Goal: Task Accomplishment & Management: Manage account settings

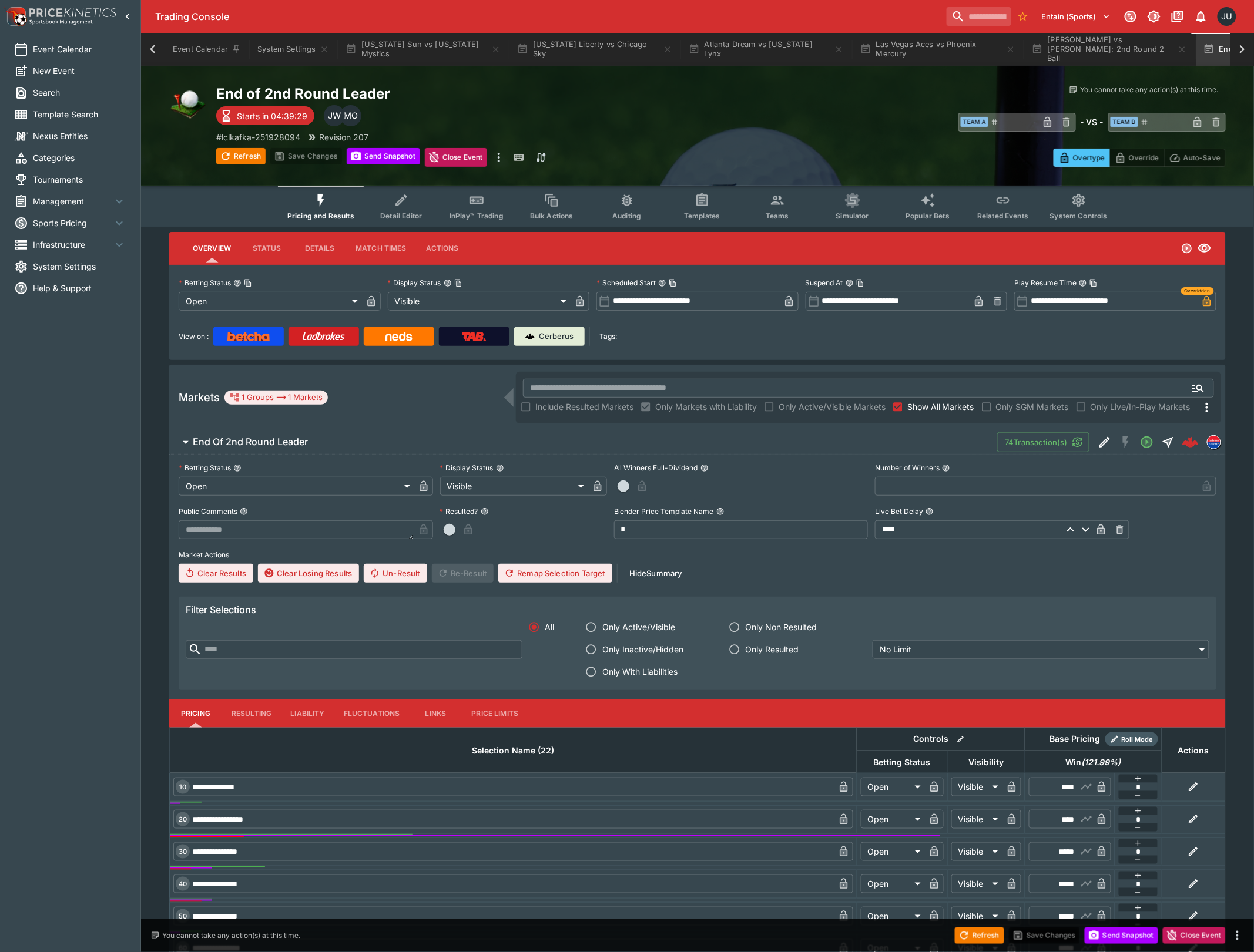
scroll to position [0, 85]
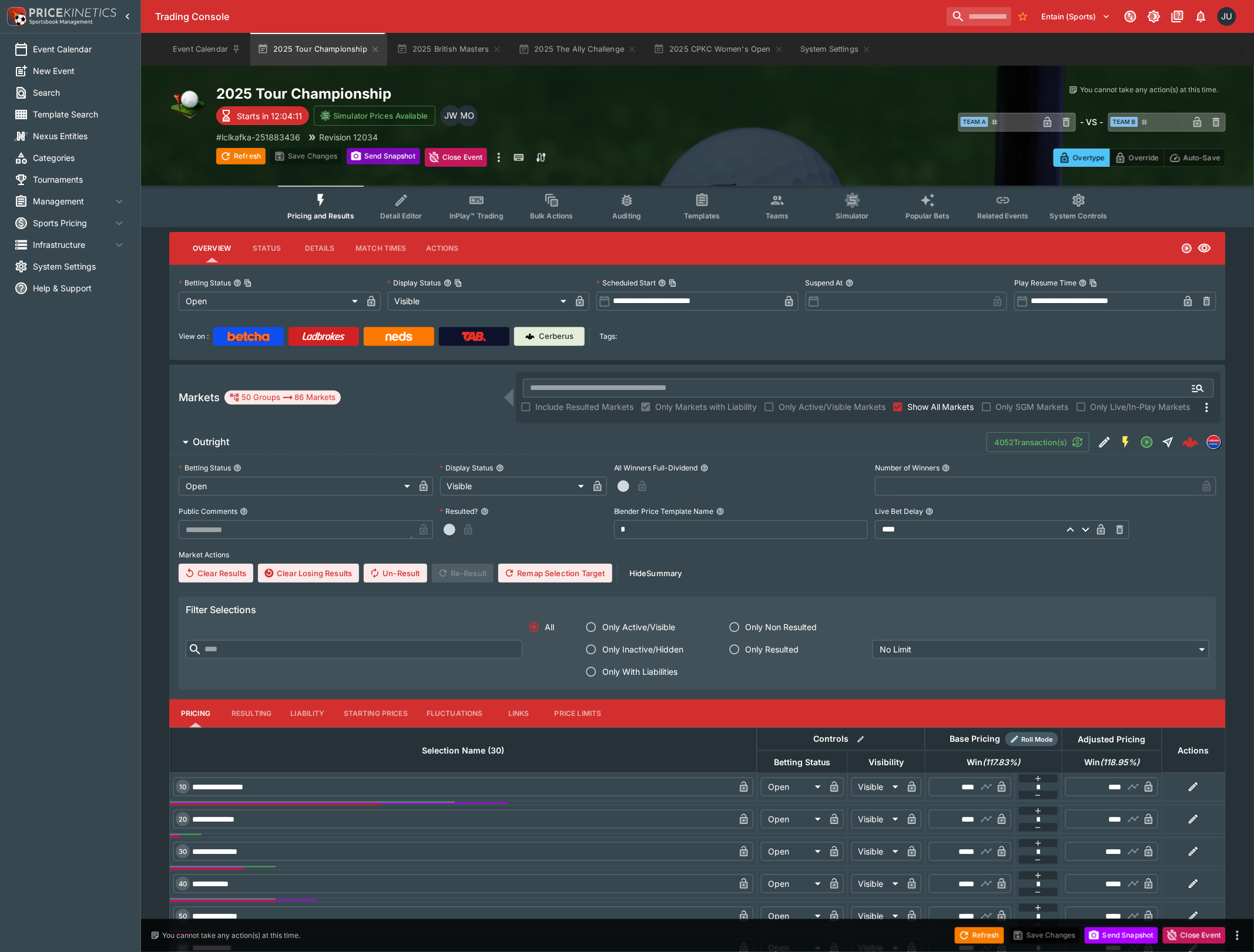
click at [383, 160] on button "Send Snapshot" at bounding box center [384, 156] width 73 height 16
type input "**********"
type input "*******"
type input "**********"
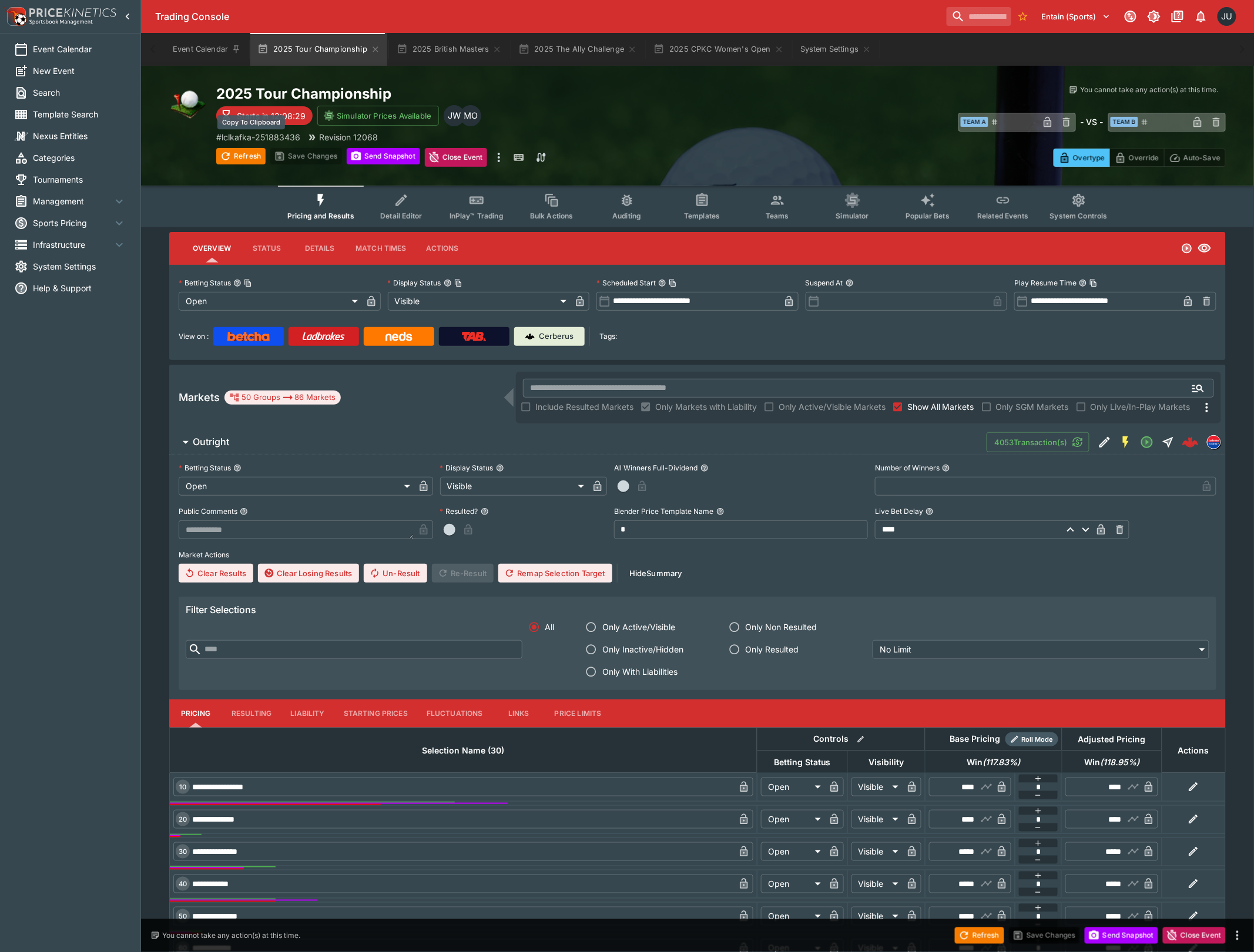
drag, startPoint x: 264, startPoint y: 134, endPoint x: 279, endPoint y: 139, distance: 15.8
click at [266, 133] on p "# lclkafka-251883436" at bounding box center [258, 137] width 84 height 13
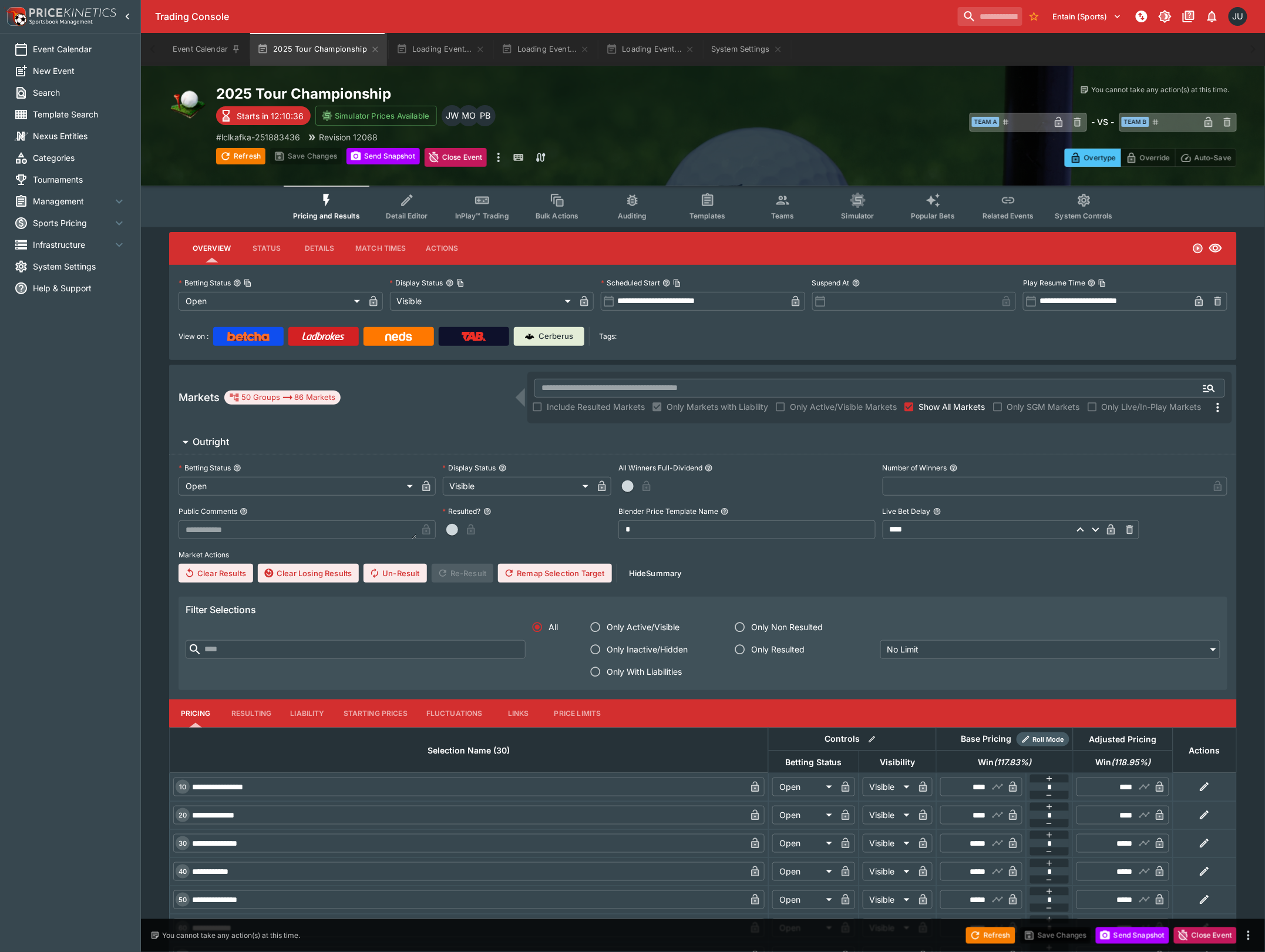
type input "**********"
type input "*******"
type input "**********"
click at [248, 160] on button "Refresh" at bounding box center [241, 156] width 49 height 16
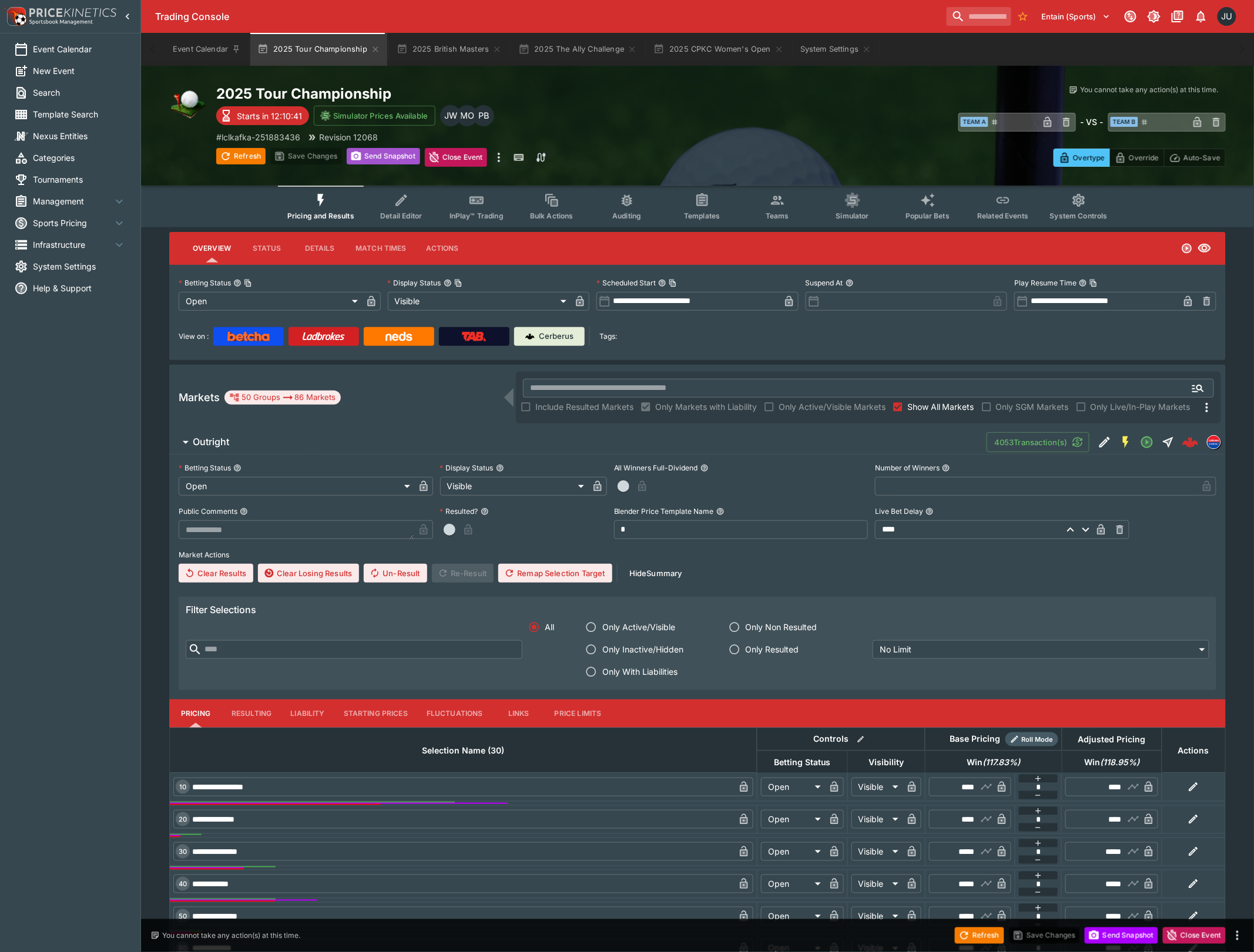
click at [381, 153] on button "Send Snapshot" at bounding box center [384, 156] width 73 height 16
click at [403, 208] on button "Detail Editor" at bounding box center [401, 206] width 75 height 42
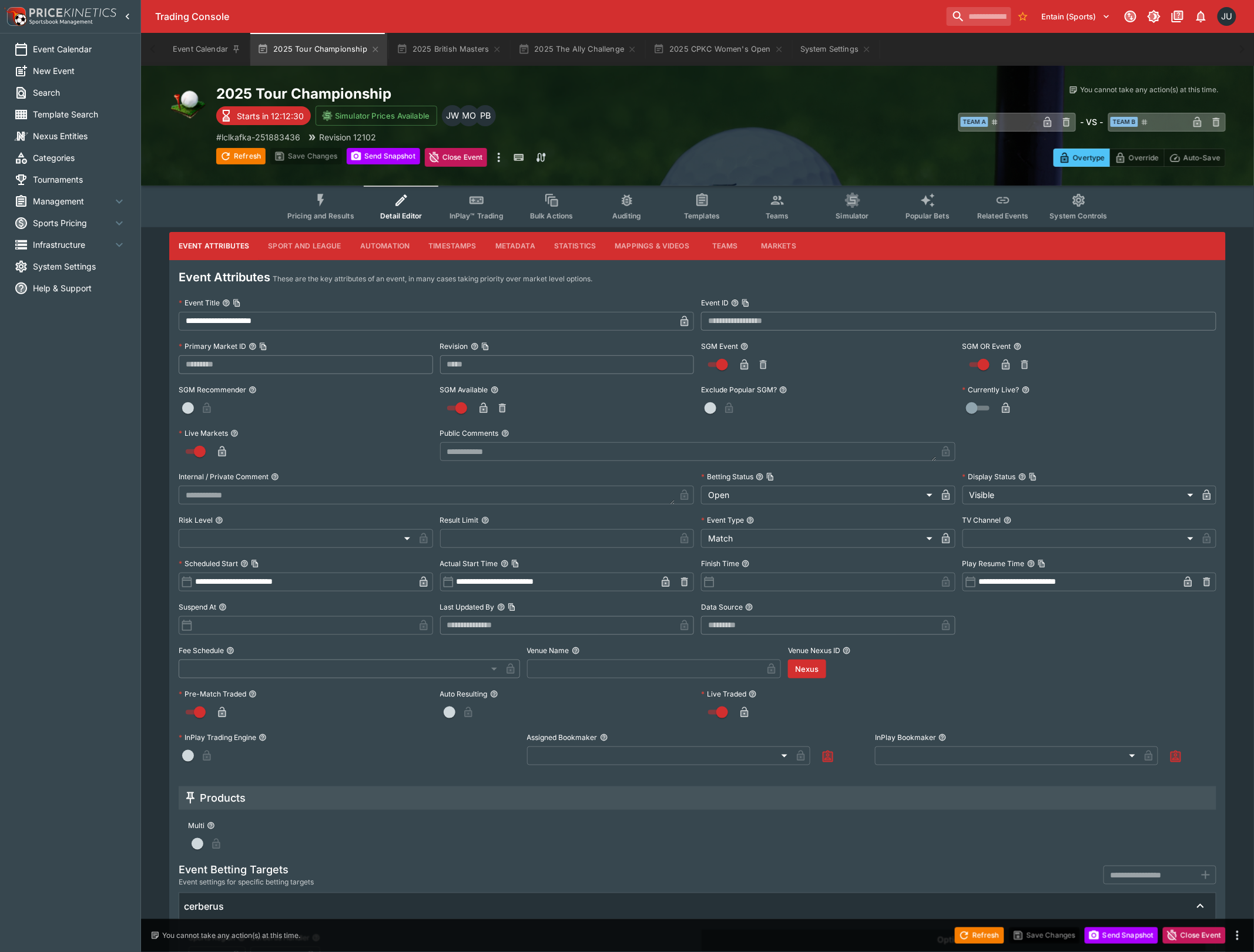
click at [328, 206] on icon "Event type filters" at bounding box center [320, 200] width 15 height 15
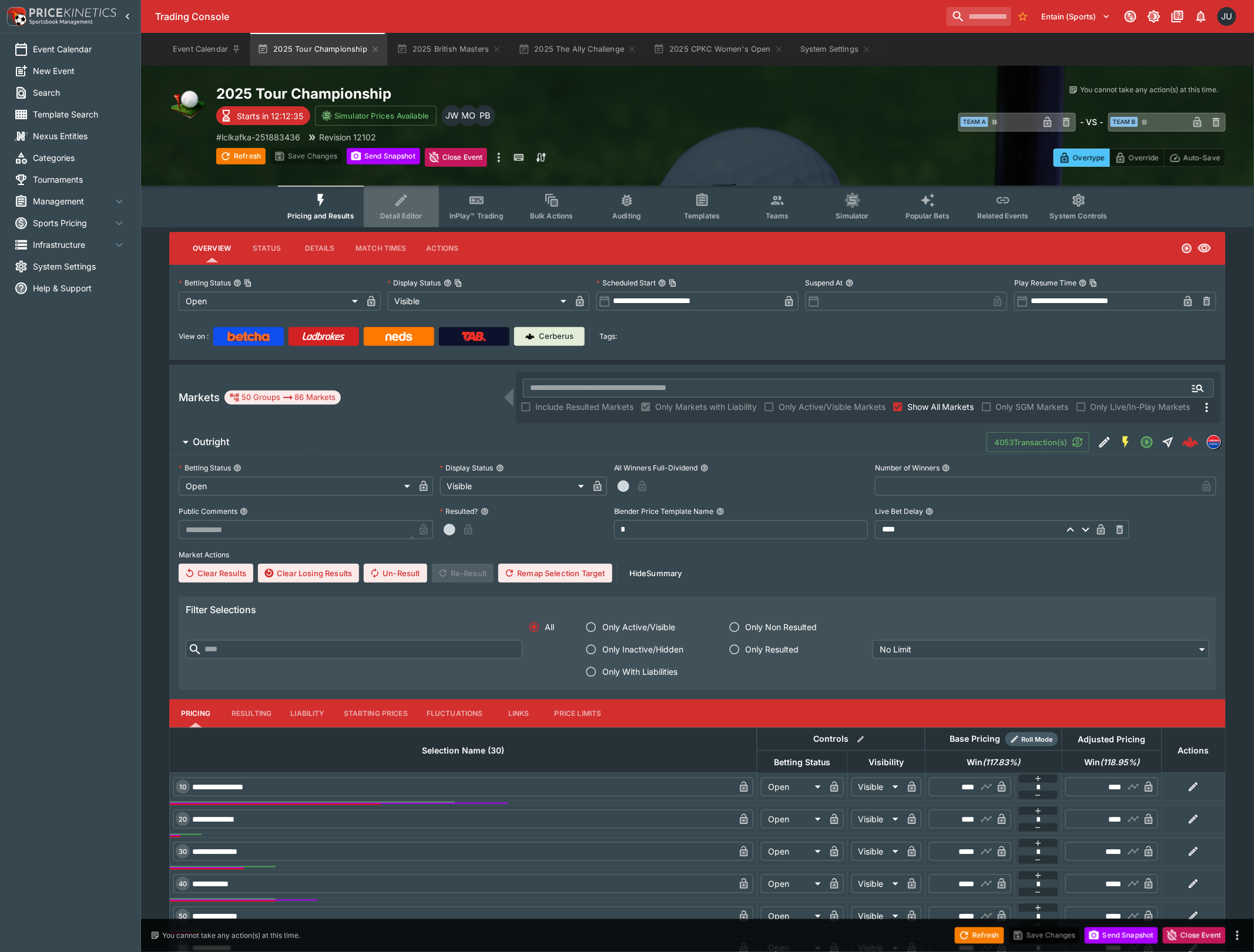
click at [414, 211] on span "Detail Editor" at bounding box center [401, 216] width 42 height 9
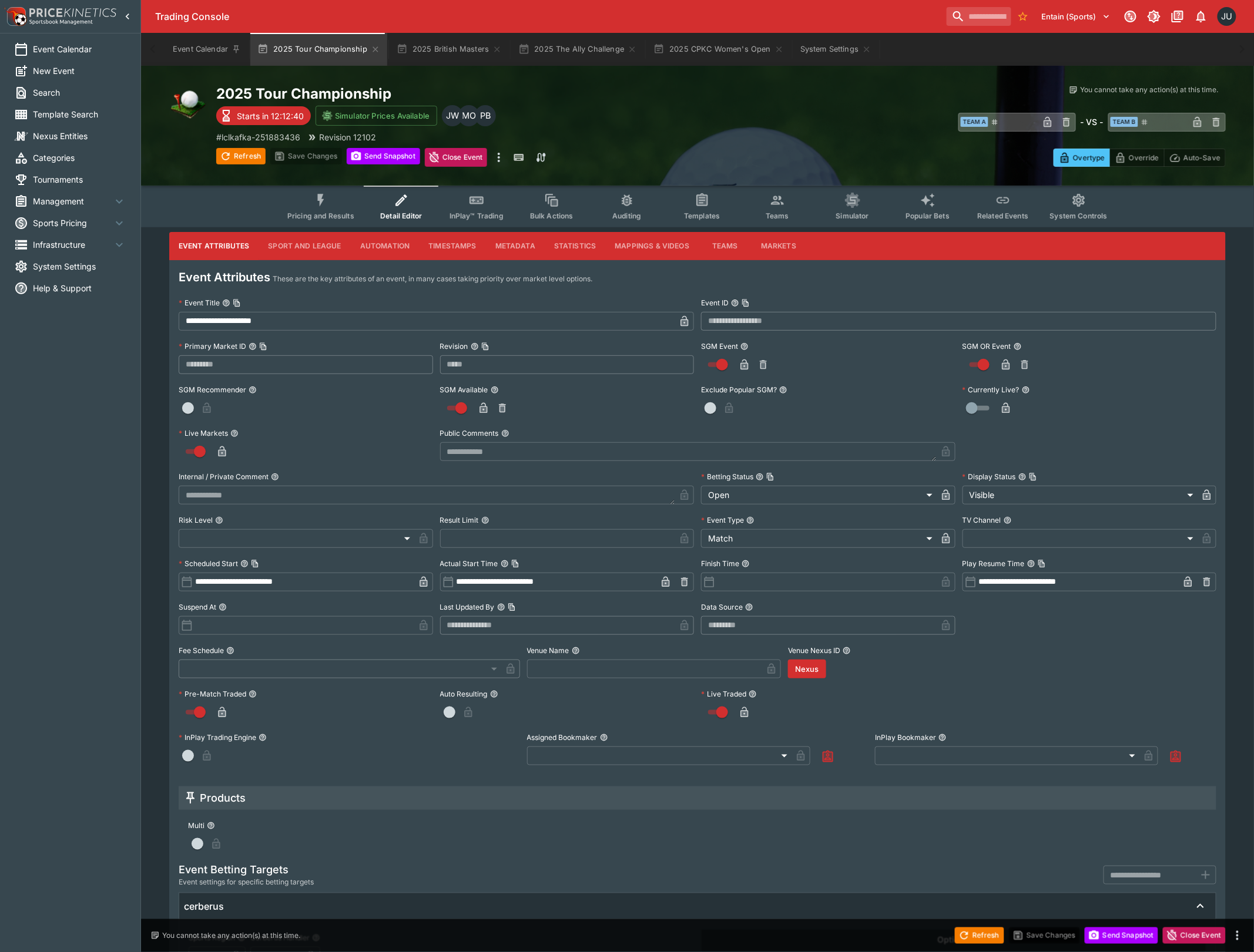
click at [335, 206] on button "Pricing and Results" at bounding box center [321, 206] width 86 height 42
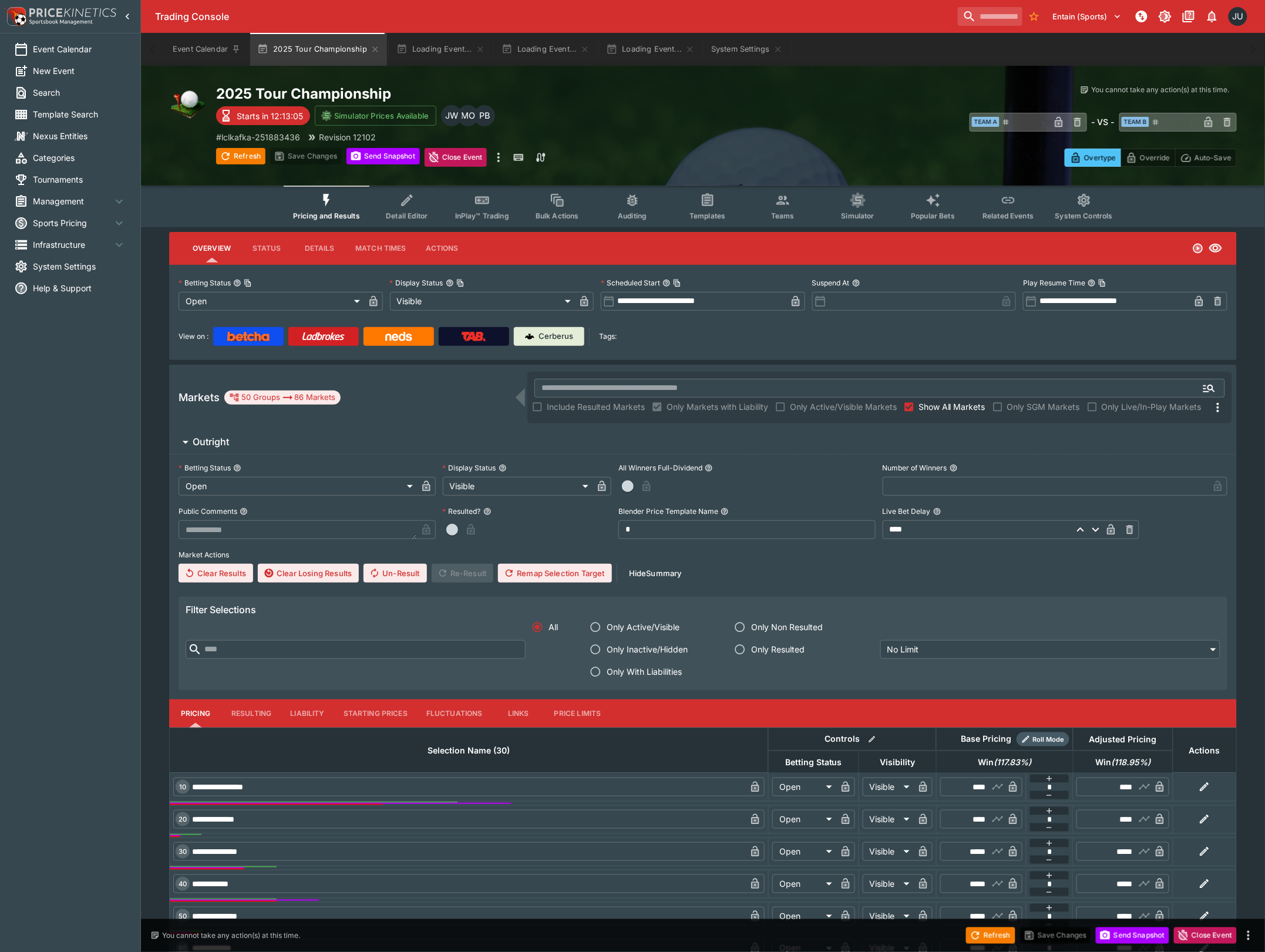
type input "**********"
type input "*******"
type input "**********"
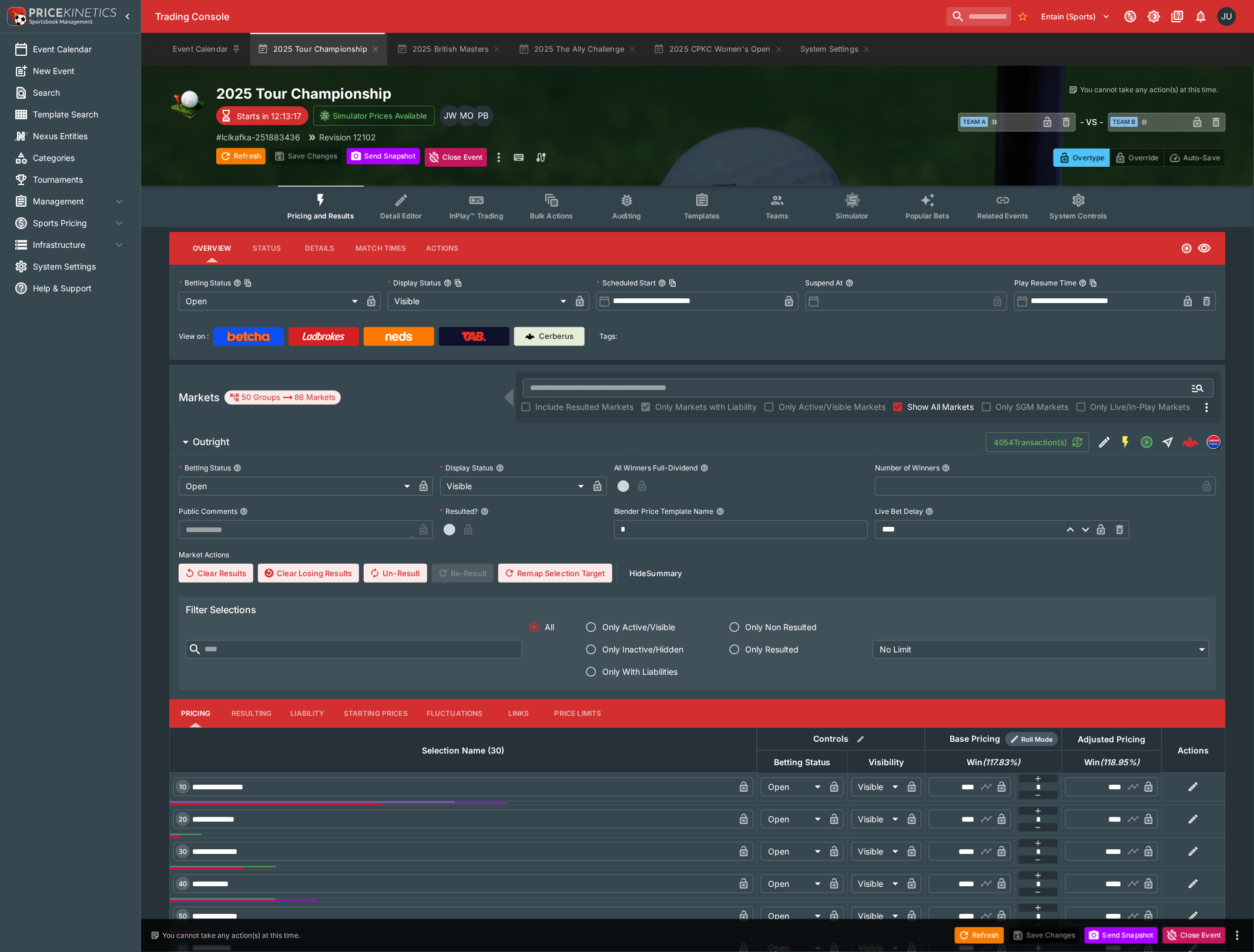
click at [231, 146] on div "2025 Tour Championship Starts in 12:13:17 Simulator Prices Available PB MO JW #…" at bounding box center [469, 125] width 505 height 82
click at [229, 153] on icon "button" at bounding box center [225, 156] width 8 height 8
click at [229, 153] on span "Refresh" at bounding box center [241, 156] width 49 height 12
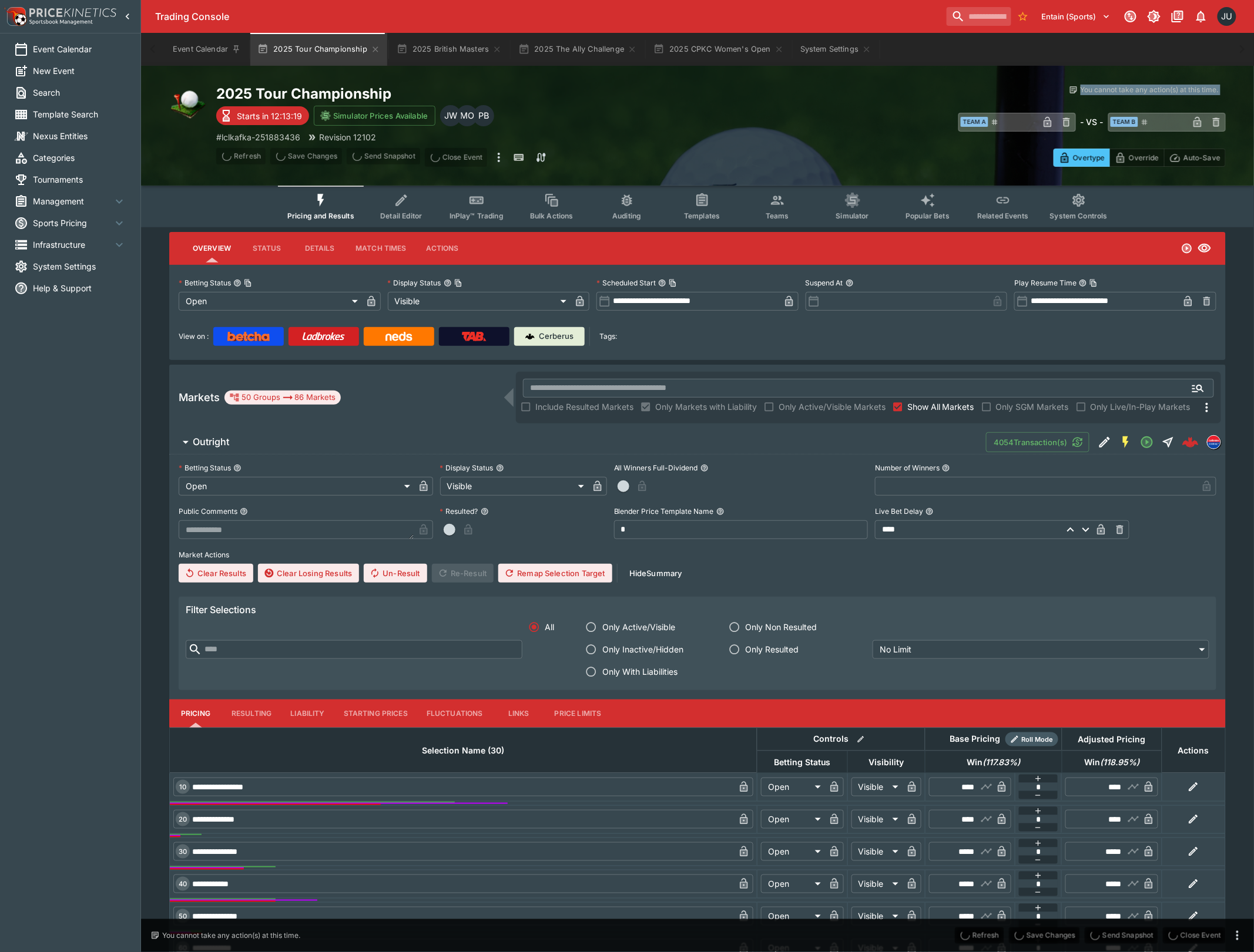
click at [229, 156] on span "Refresh" at bounding box center [241, 156] width 49 height 12
click at [381, 158] on button "Send Snapshot" at bounding box center [384, 156] width 73 height 16
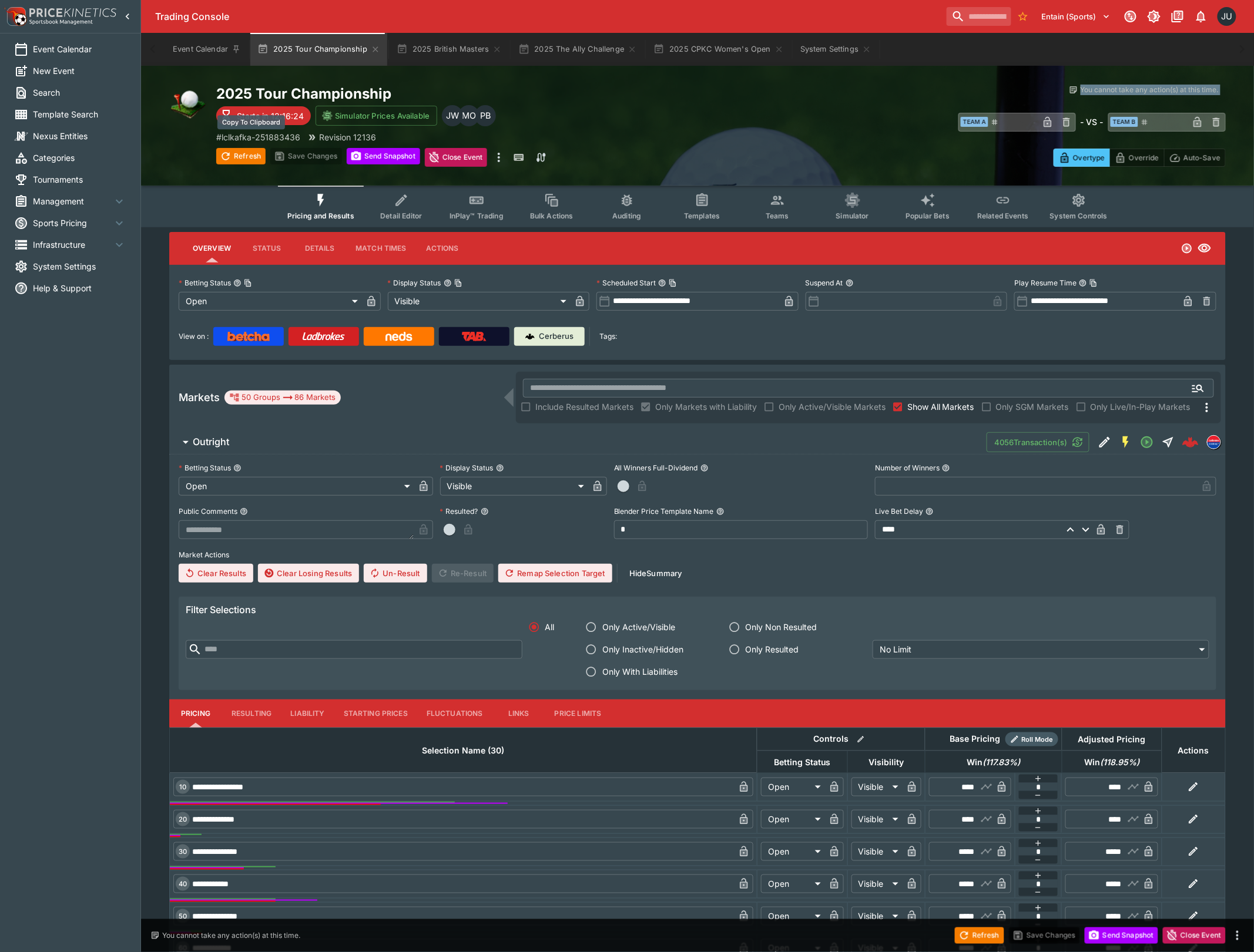
click at [266, 132] on p "# lclkafka-251883436" at bounding box center [258, 137] width 84 height 13
click at [566, 340] on p "Cerberus" at bounding box center [556, 336] width 35 height 12
click at [613, 165] on div "Refresh Save Changes Send Snapshot Close Event Refresh Save Changes Send Snapsh…" at bounding box center [469, 158] width 505 height 19
click at [409, 204] on icon "Event type filters" at bounding box center [401, 200] width 15 height 15
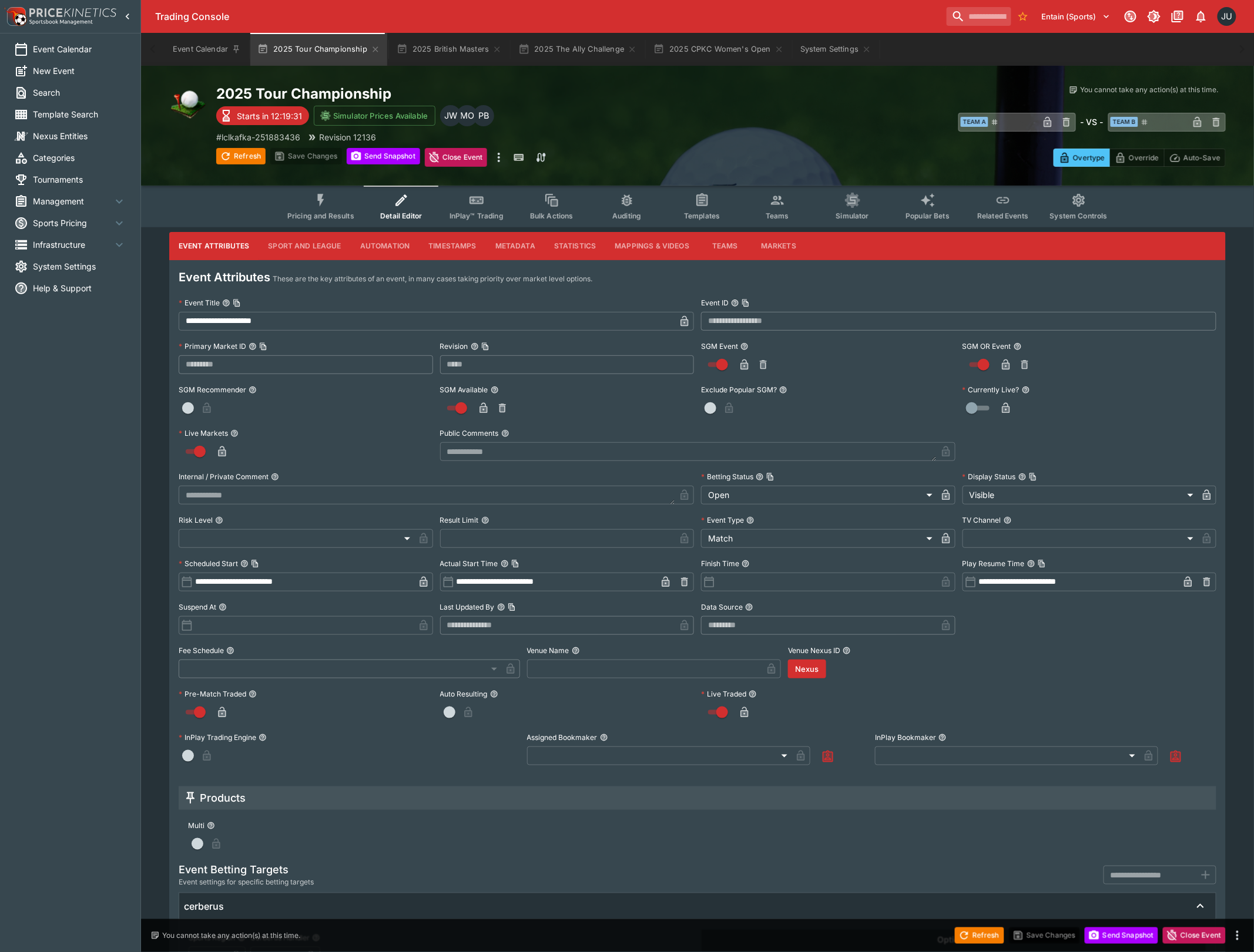
click at [318, 202] on icon "Event type filters" at bounding box center [320, 200] width 15 height 15
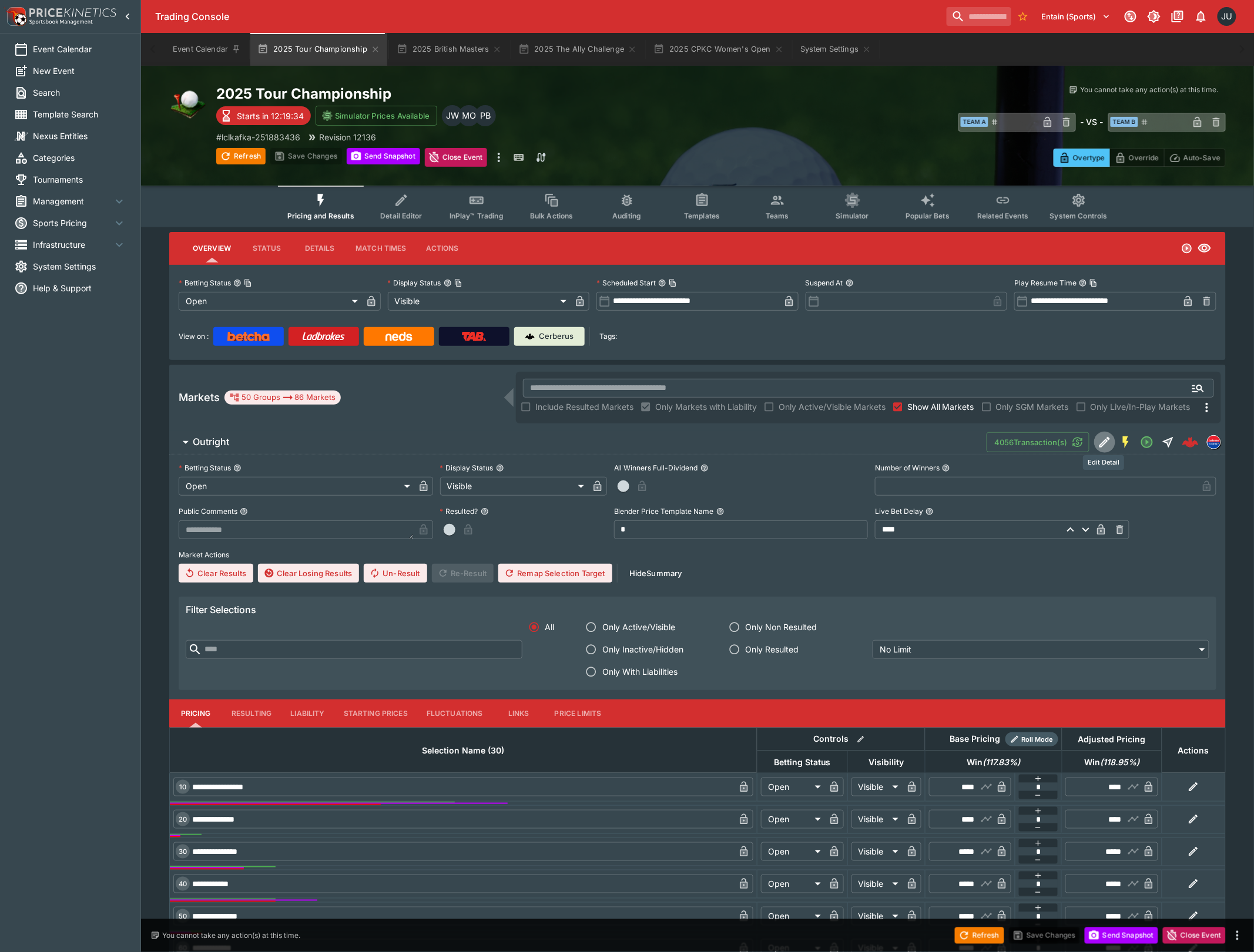
click at [1098, 447] on icon "Edit Detail" at bounding box center [1105, 442] width 14 height 14
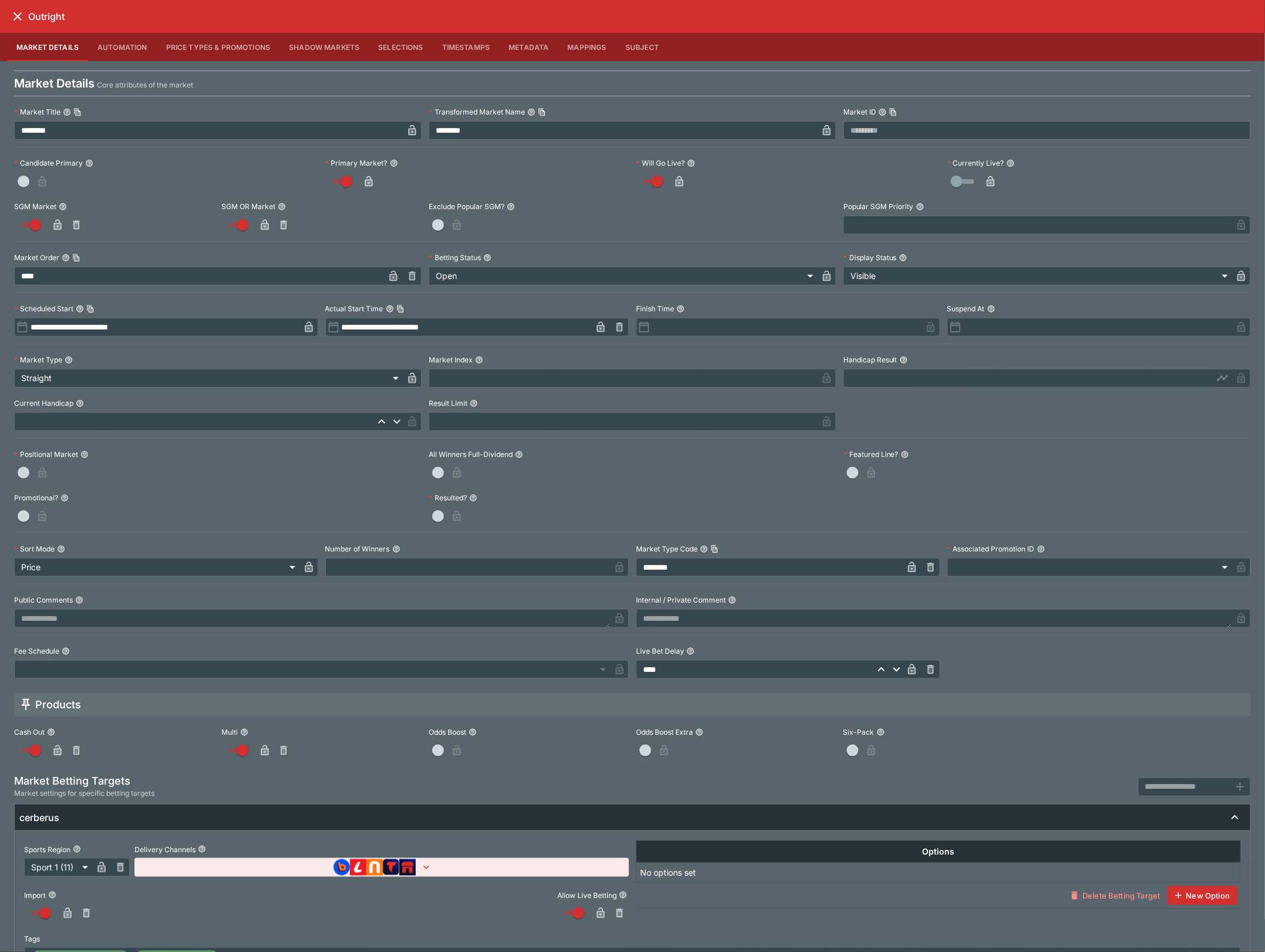
drag, startPoint x: 26, startPoint y: 13, endPoint x: 22, endPoint y: 28, distance: 15.5
click at [26, 13] on button "close" at bounding box center [18, 16] width 21 height 21
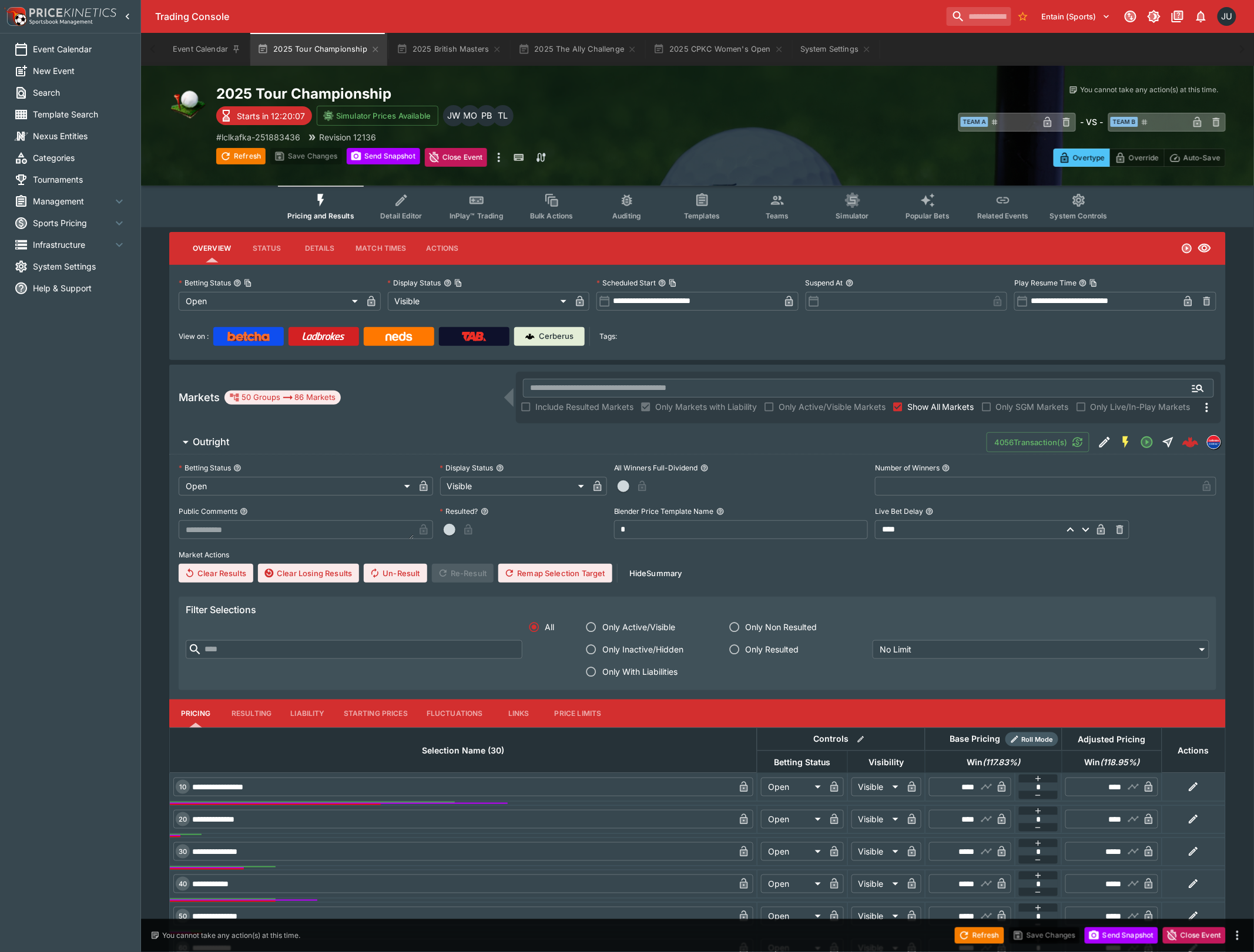
click at [776, 211] on span "Teams" at bounding box center [777, 216] width 23 height 9
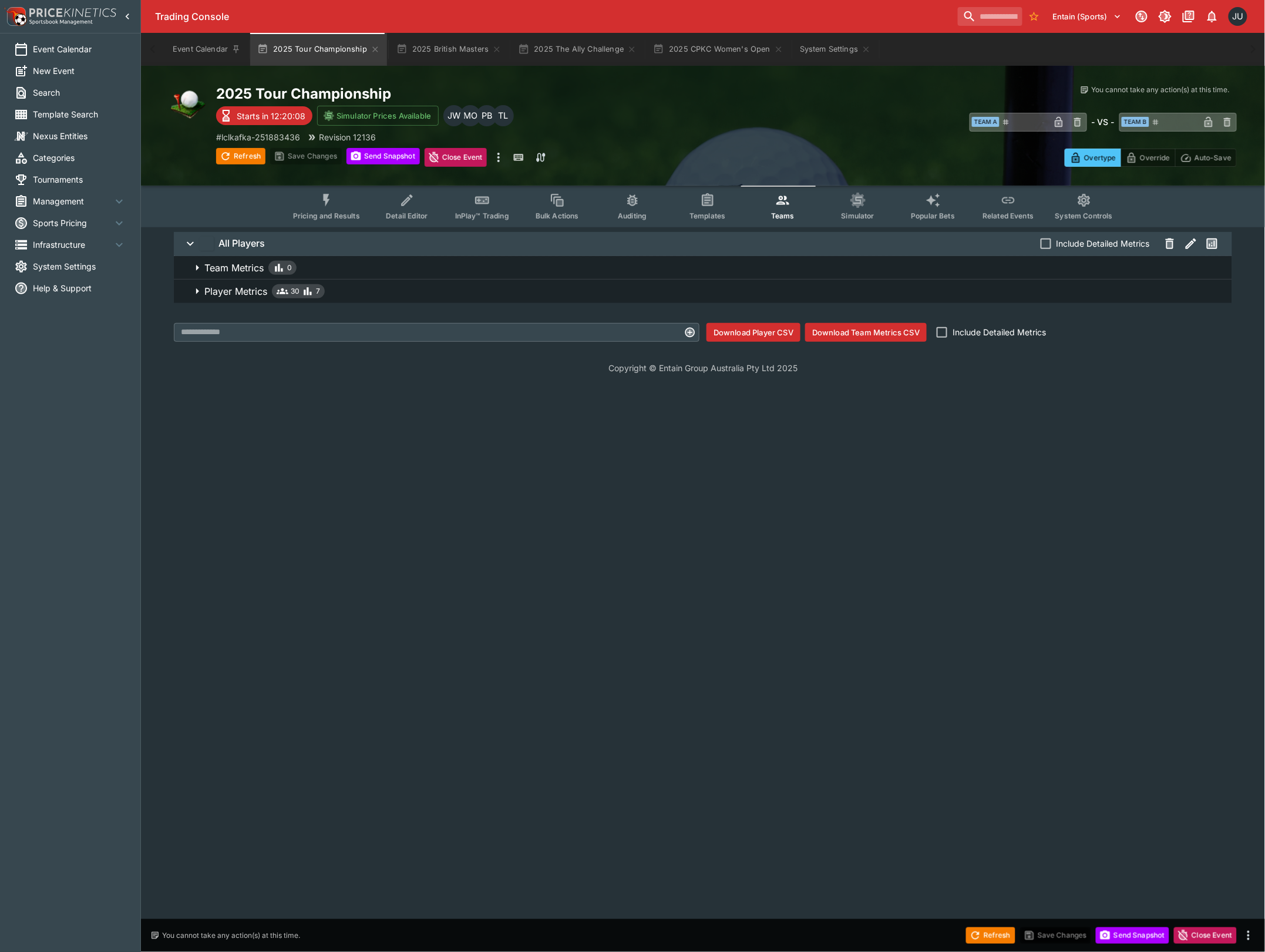
click at [256, 289] on p "Player Metrics" at bounding box center [236, 291] width 63 height 14
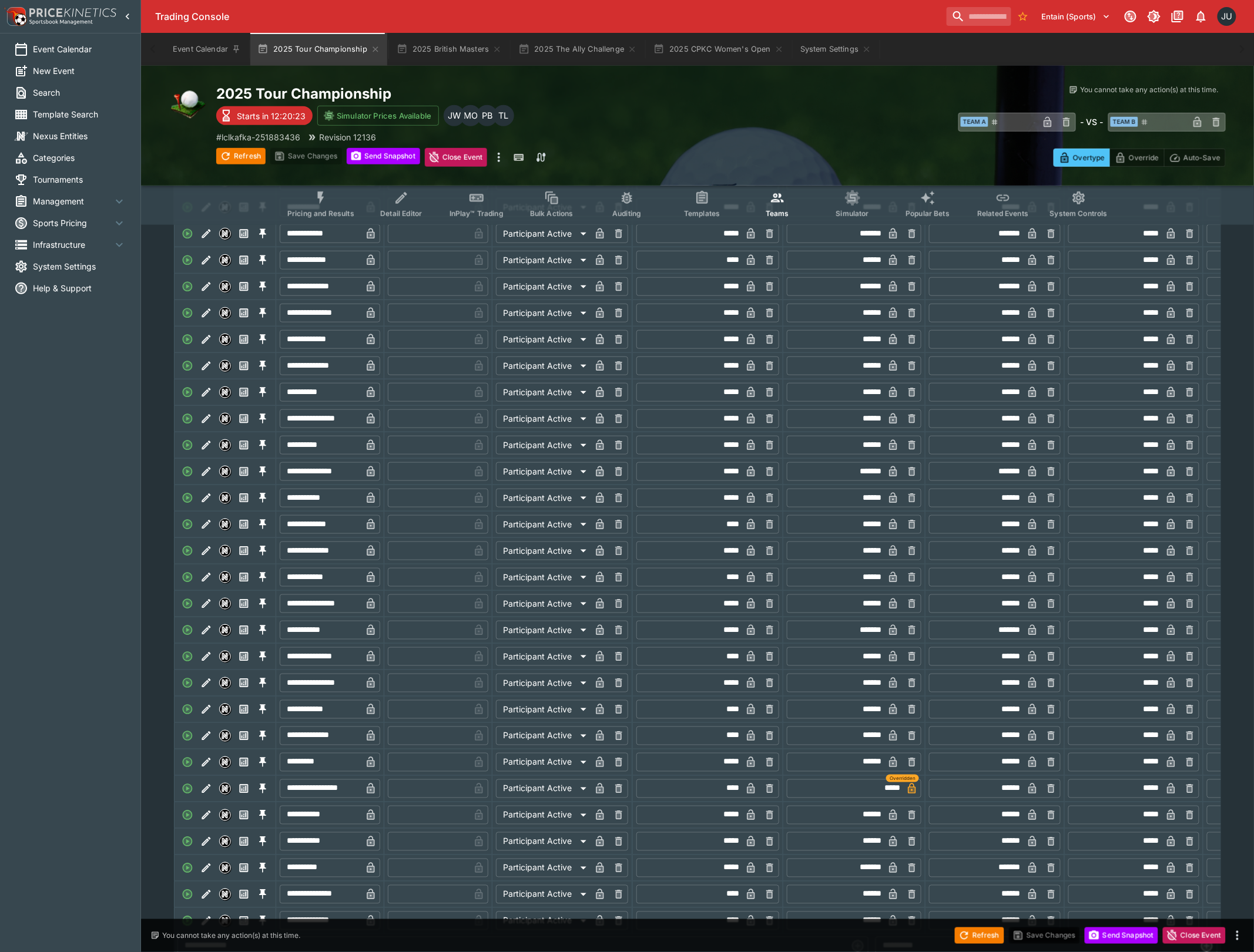
scroll to position [337, 0]
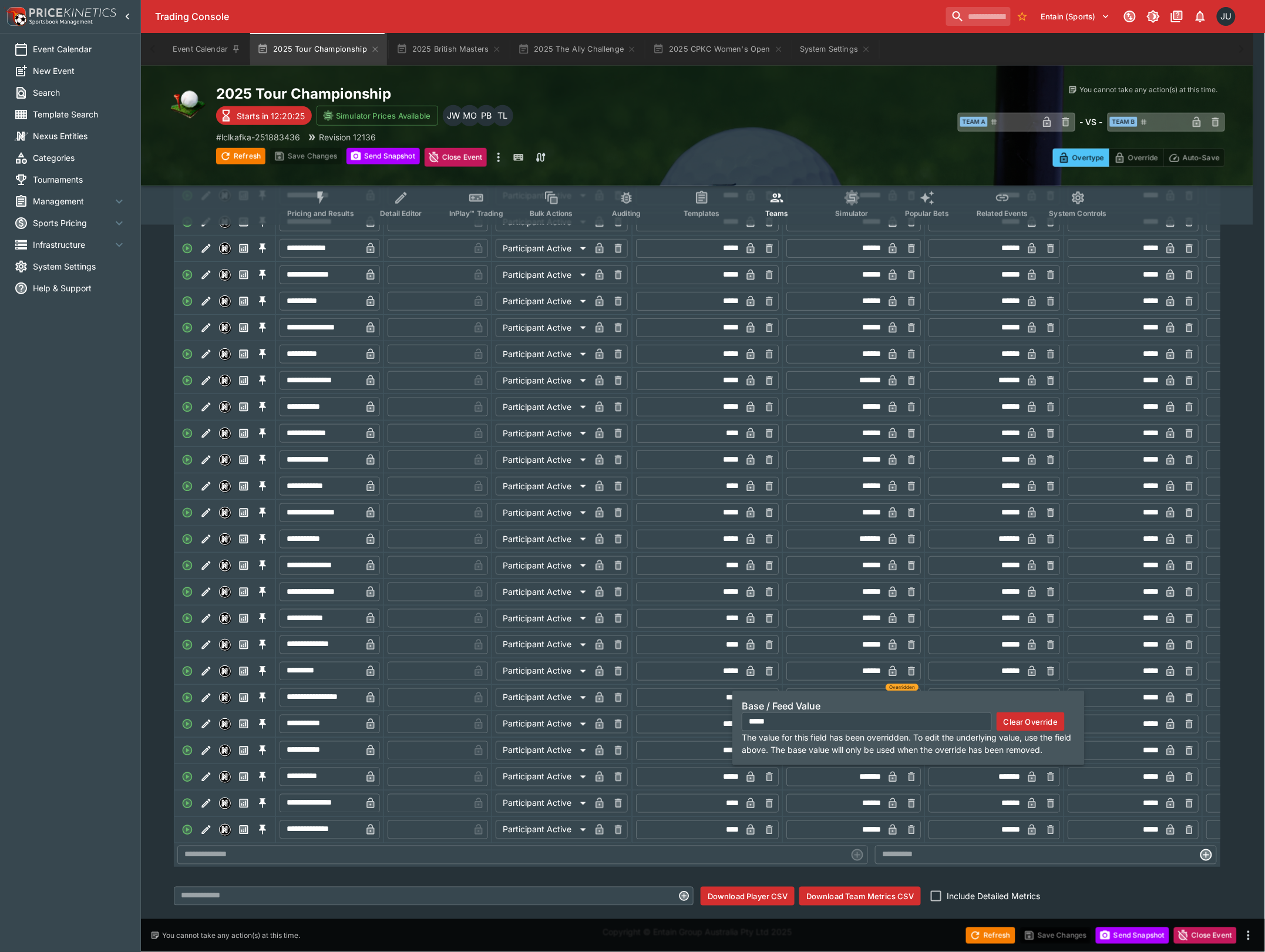
click at [906, 692] on icon "button" at bounding box center [911, 697] width 12 height 12
type input "*****"
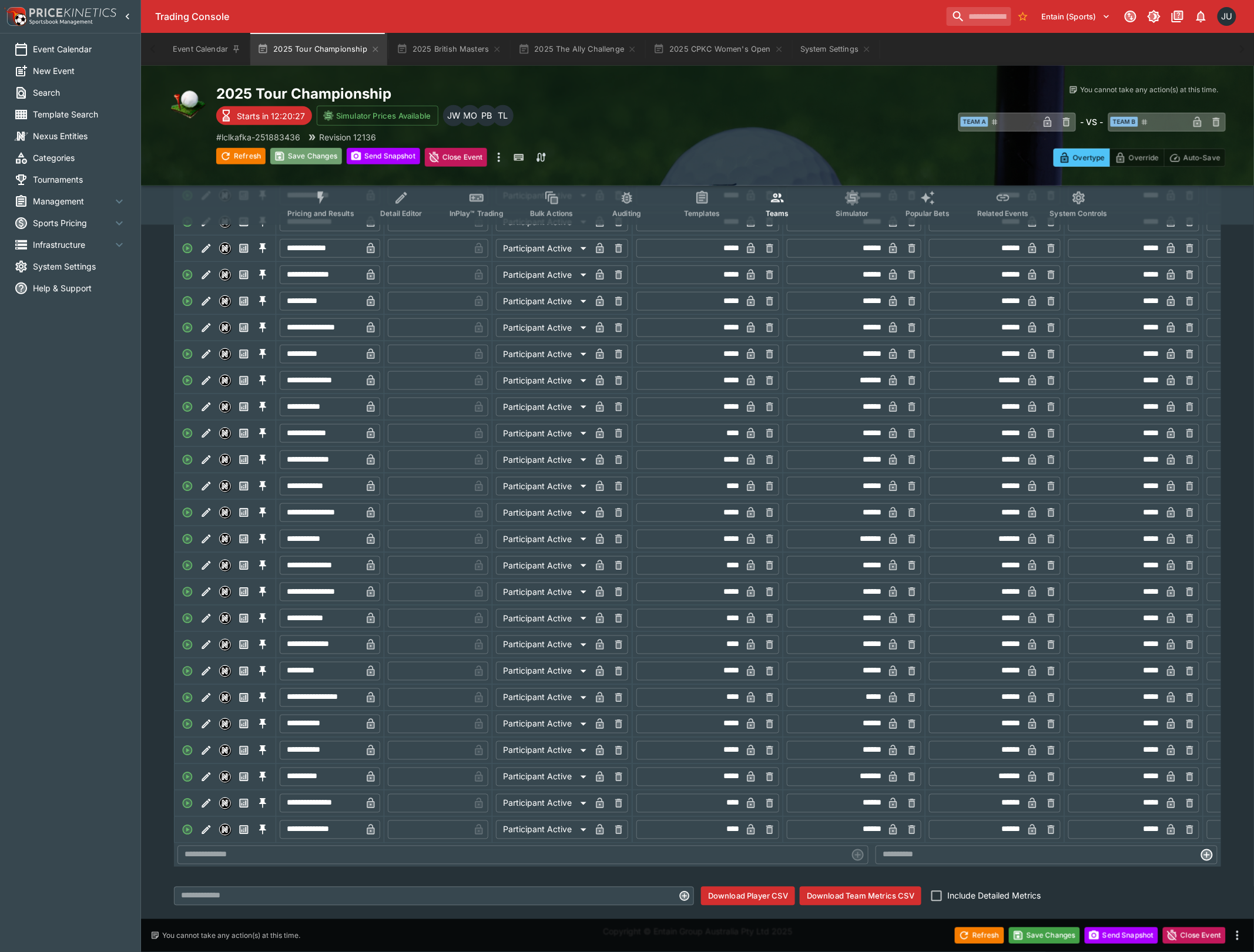
click at [301, 158] on button "Save Changes" at bounding box center [306, 156] width 72 height 16
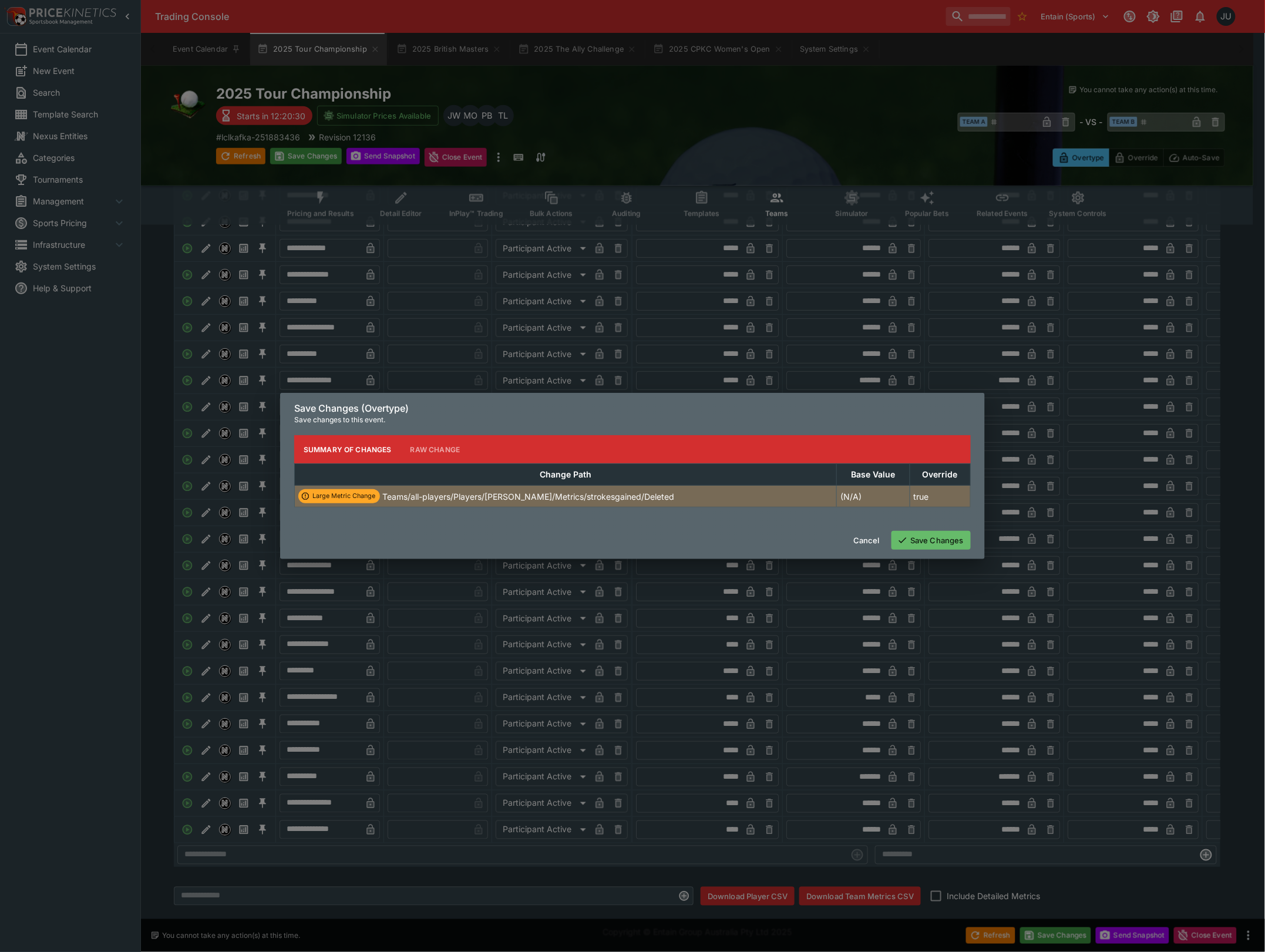
click at [911, 569] on div "Save Changes (Overtype) Save changes to this event. Summary of Changes Raw Chan…" at bounding box center [632, 476] width 1265 height 952
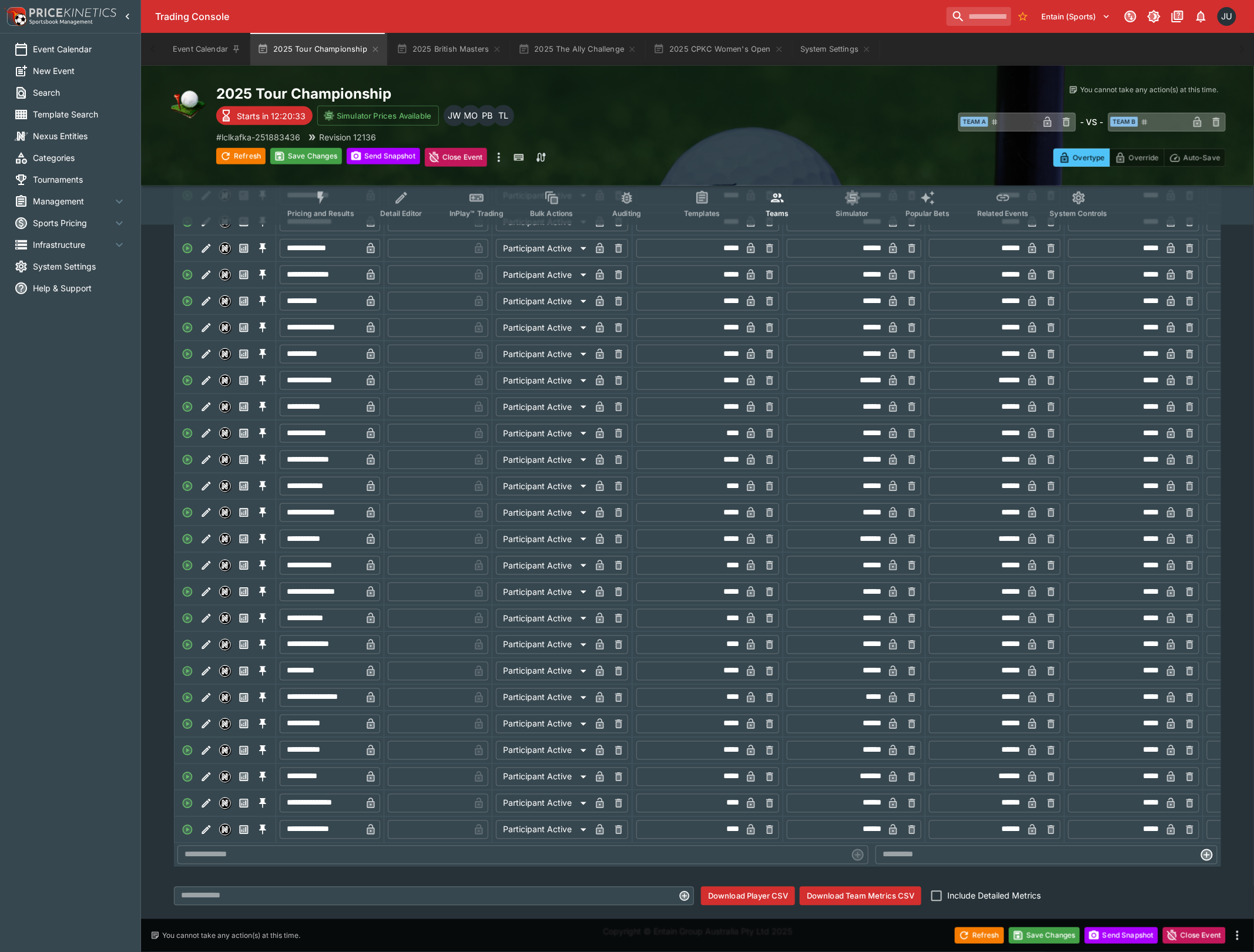
drag, startPoint x: 665, startPoint y: 175, endPoint x: 671, endPoint y: 170, distance: 7.8
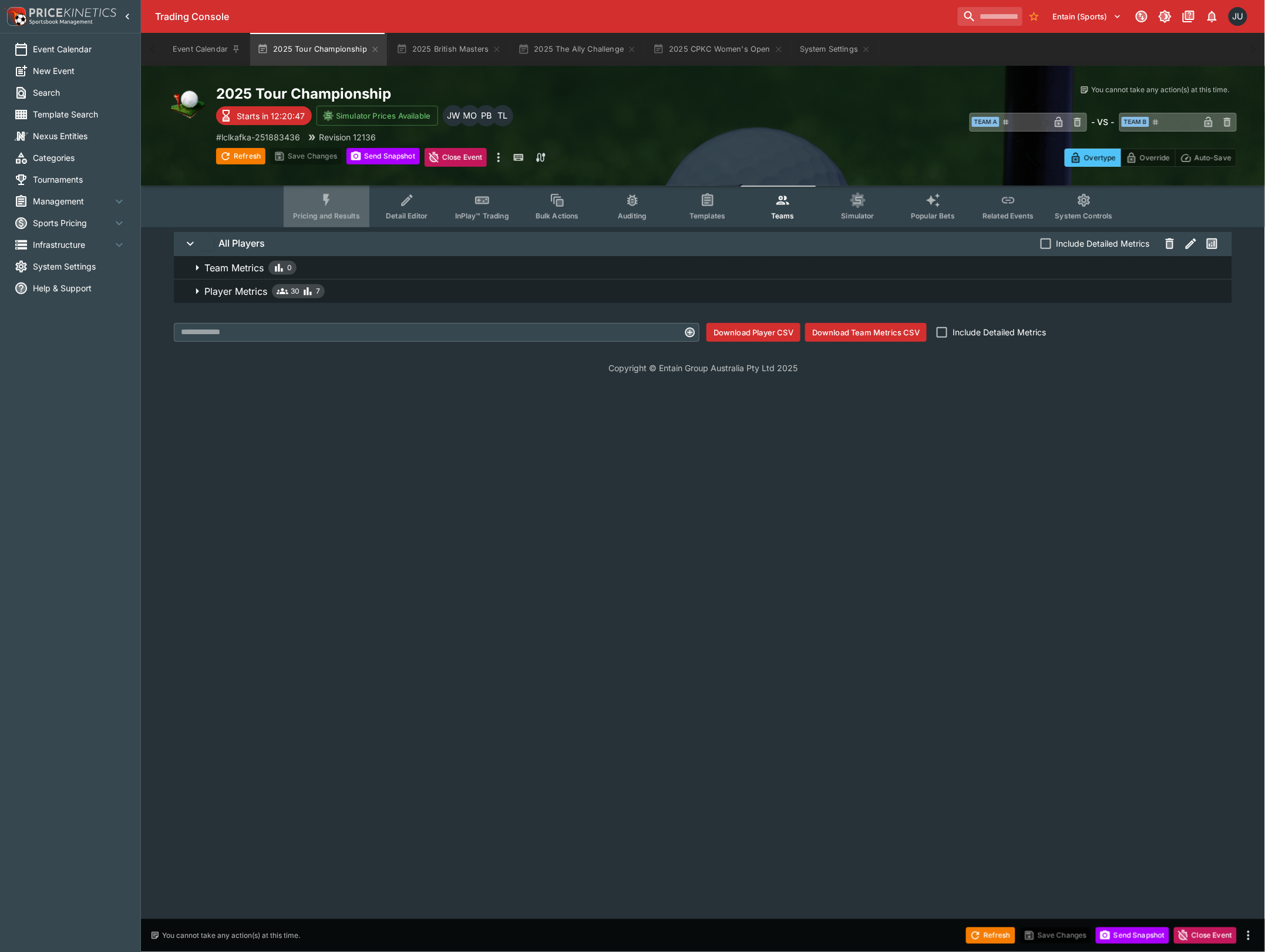
click at [334, 211] on span "Pricing and Results" at bounding box center [327, 216] width 67 height 9
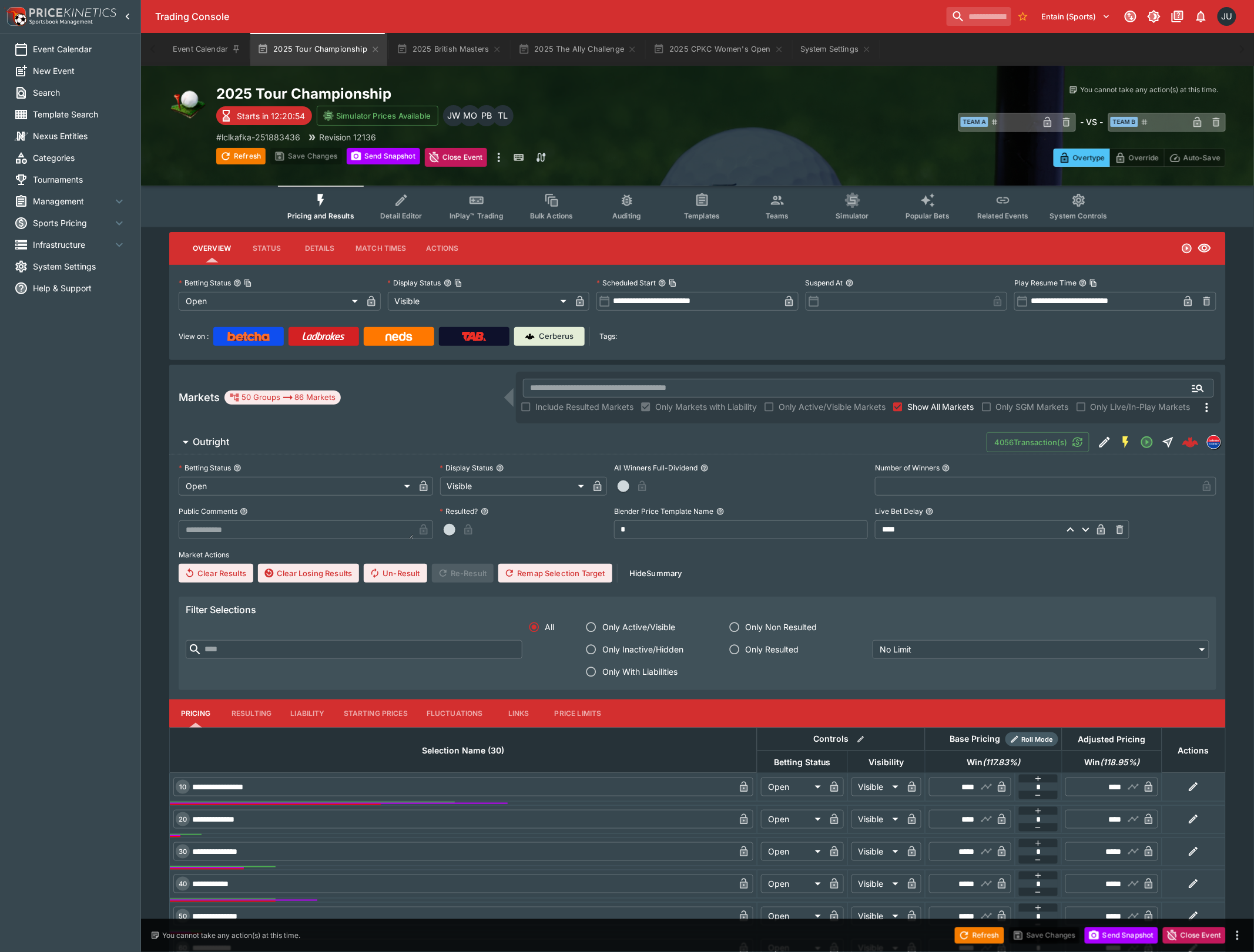
click at [409, 208] on button "Detail Editor" at bounding box center [401, 206] width 75 height 42
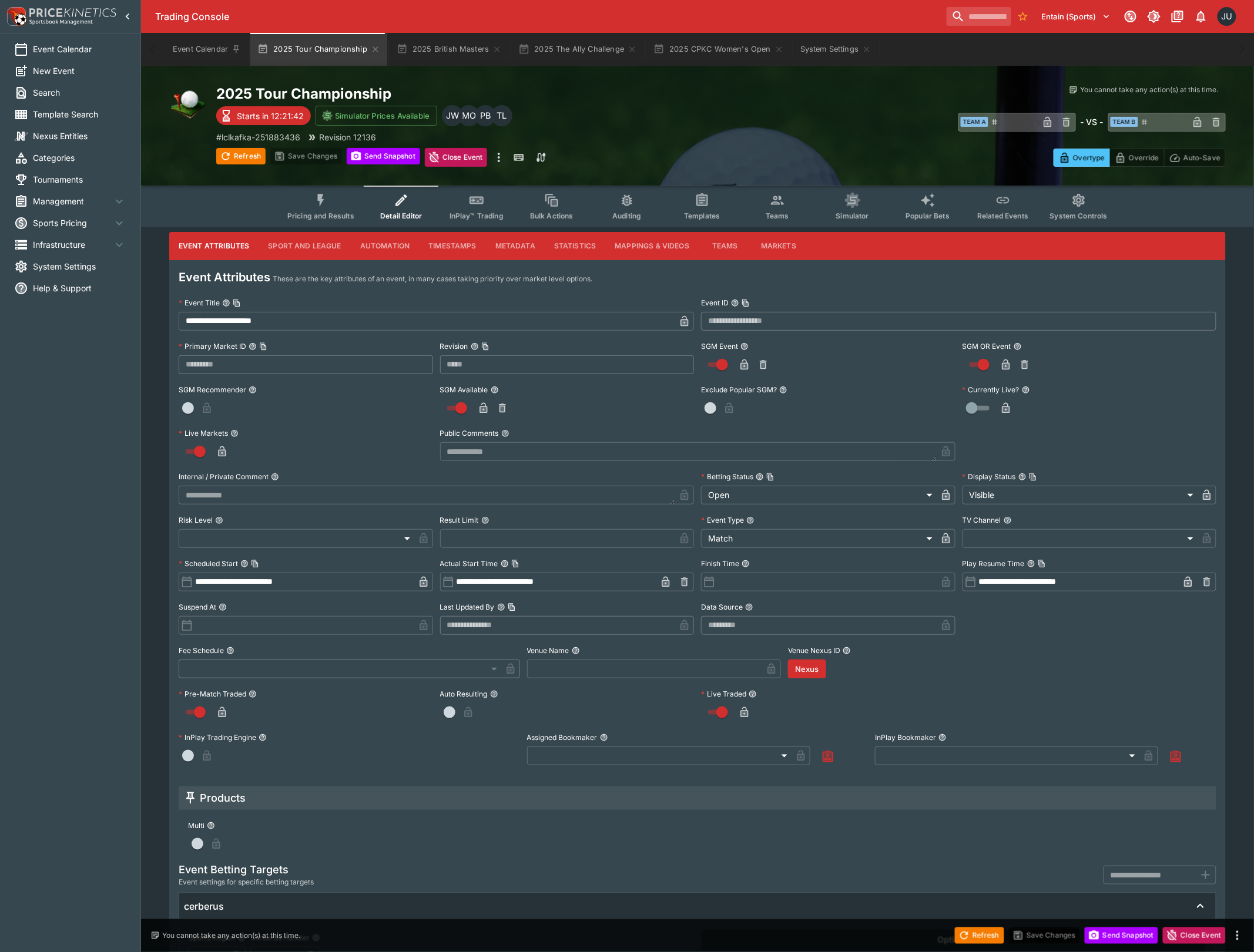
click at [341, 205] on button "Pricing and Results" at bounding box center [321, 206] width 86 height 42
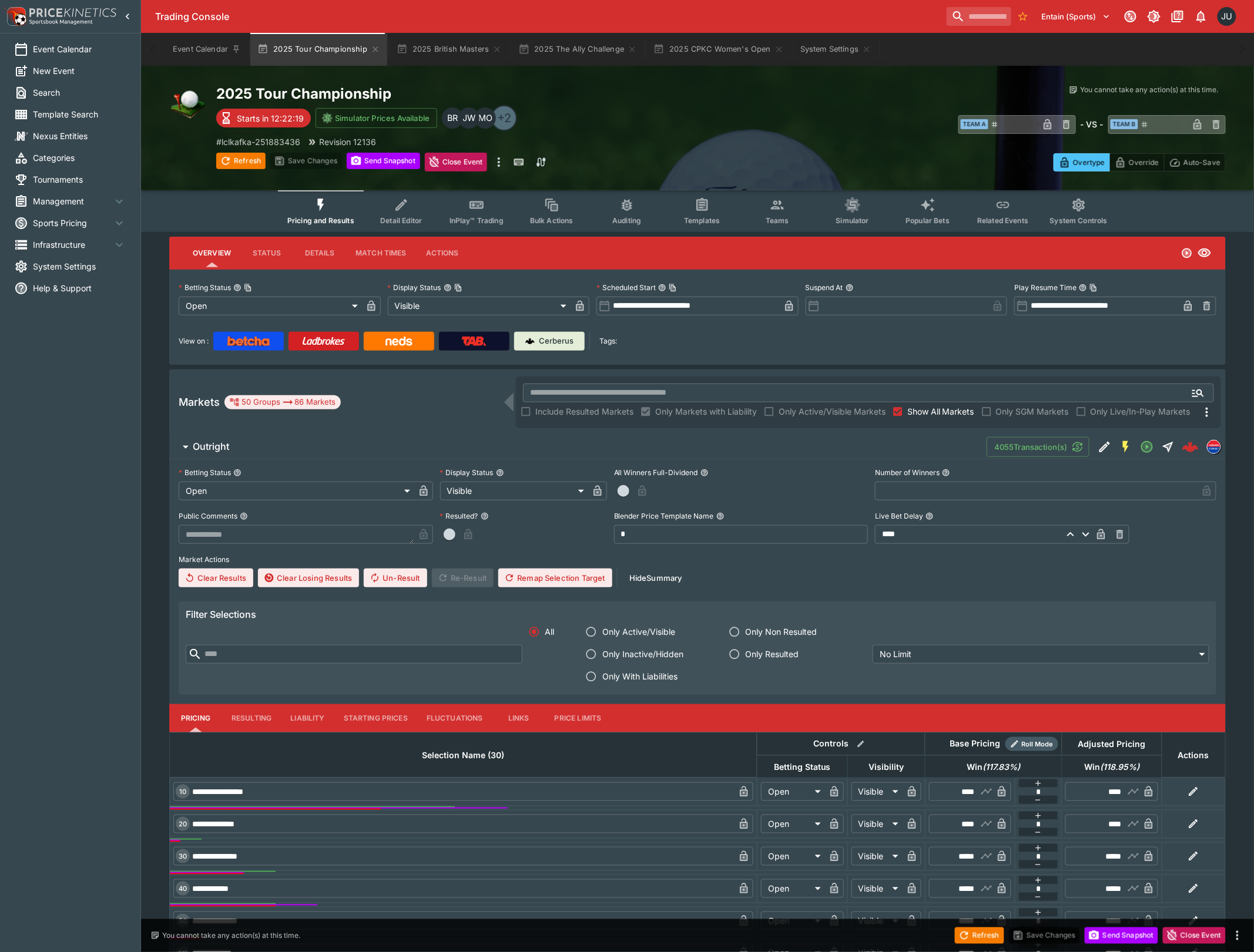
click at [501, 120] on div "+2" at bounding box center [504, 118] width 26 height 26
click at [539, 336] on div "Cerberus" at bounding box center [549, 341] width 49 height 12
click at [768, 214] on button "Teams" at bounding box center [777, 211] width 75 height 42
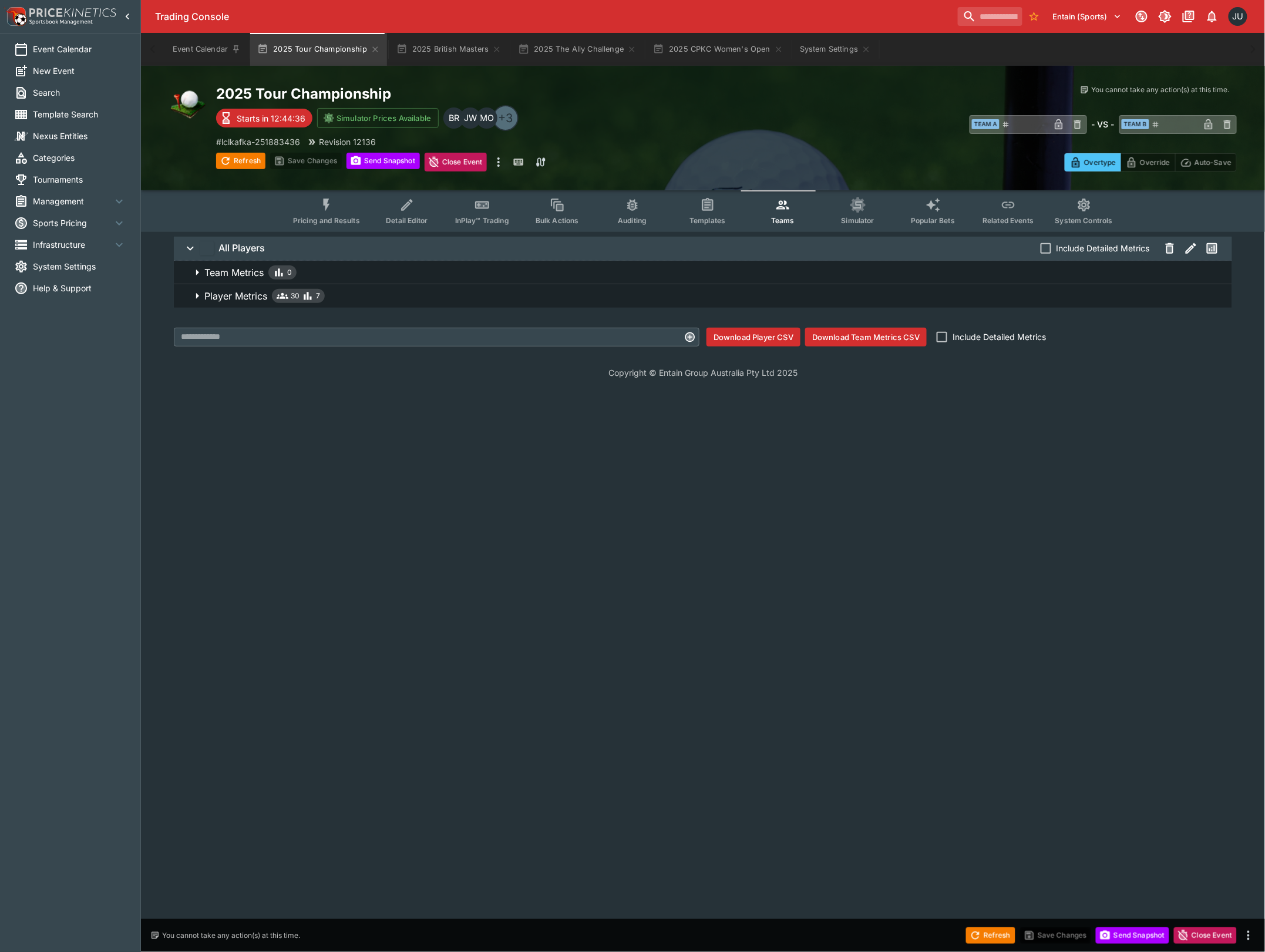
click at [341, 317] on div "All Players Include Detailed Metrics Team Metrics 0 Player Metrics 30 7 ​ Downl…" at bounding box center [702, 292] width 1068 height 120
click at [360, 299] on span "Player Metrics 30 7" at bounding box center [713, 296] width 1018 height 14
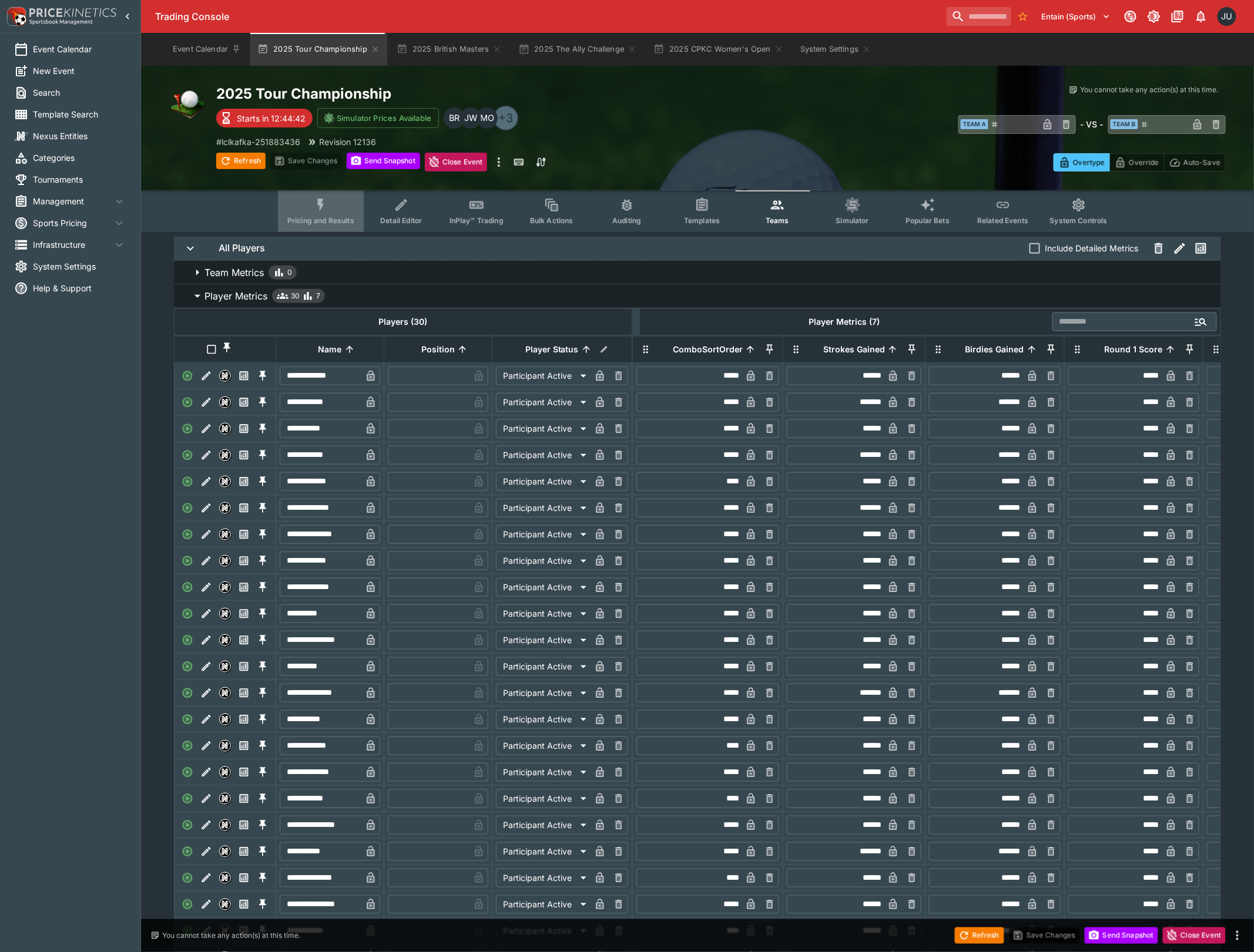
click at [325, 207] on icon "Event type filters" at bounding box center [320, 205] width 15 height 15
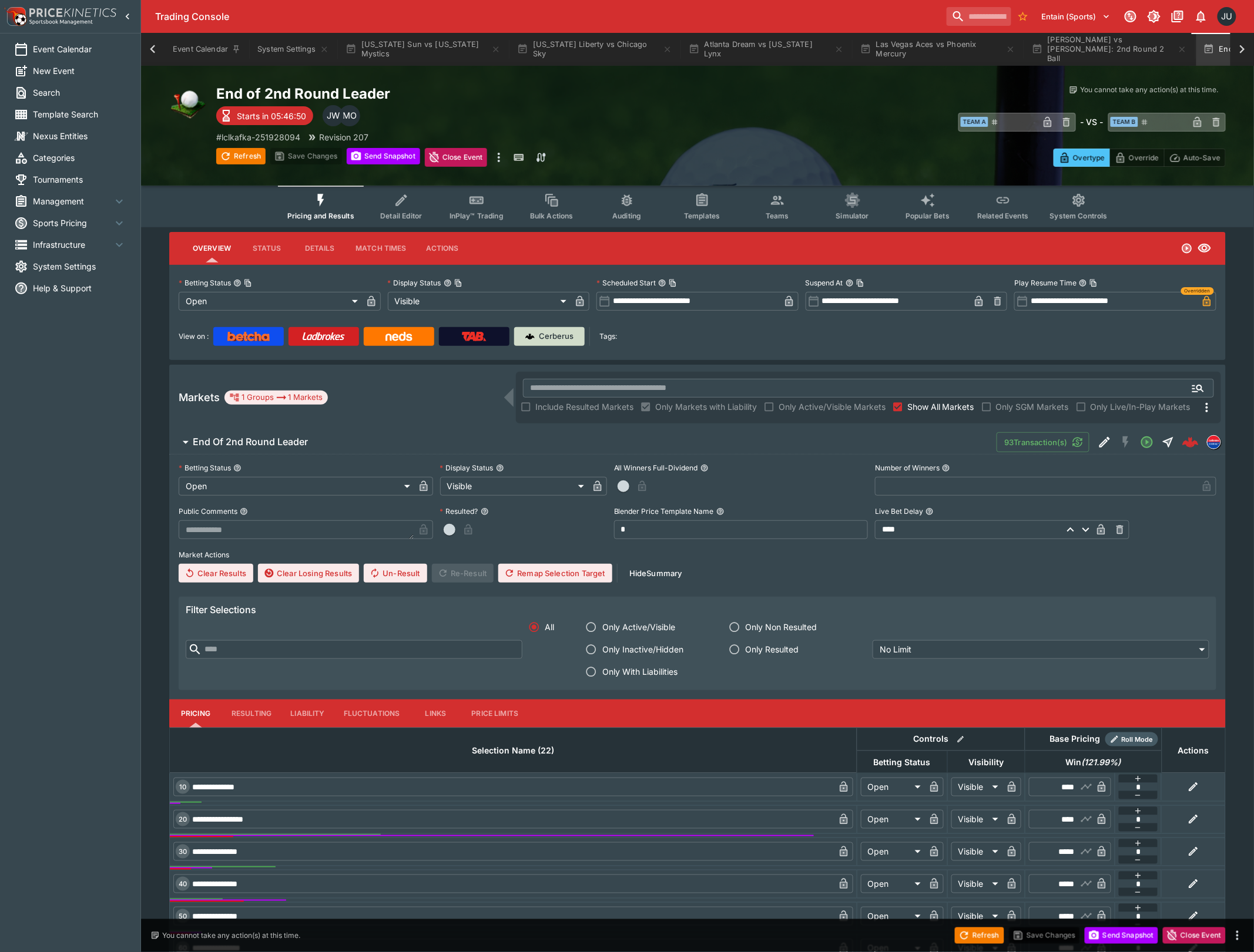
scroll to position [0, 85]
click at [567, 334] on p "Cerberus" at bounding box center [556, 336] width 35 height 12
